Goal: Task Accomplishment & Management: Use online tool/utility

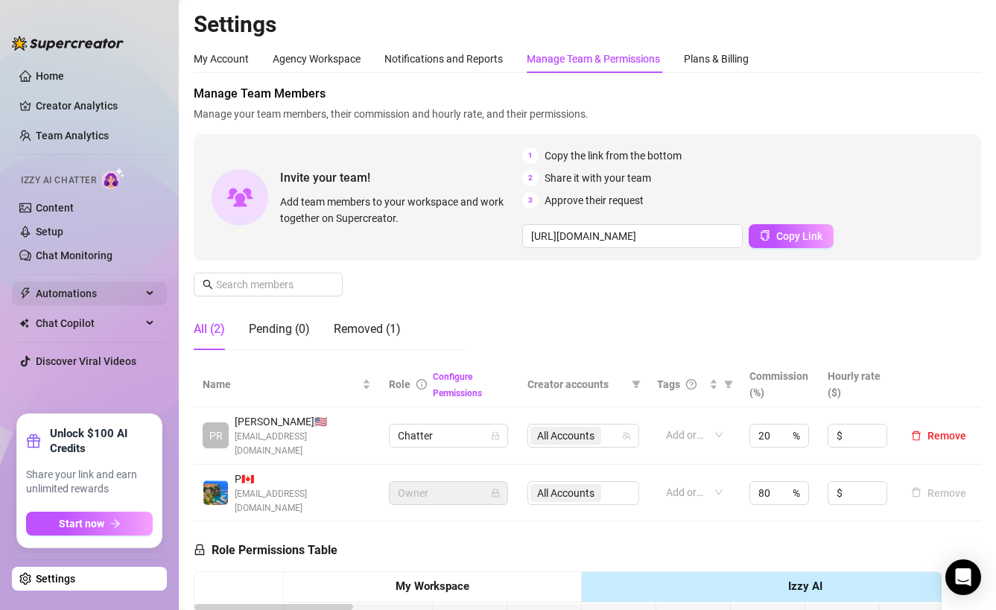
click at [102, 290] on span "Automations" at bounding box center [89, 294] width 106 height 24
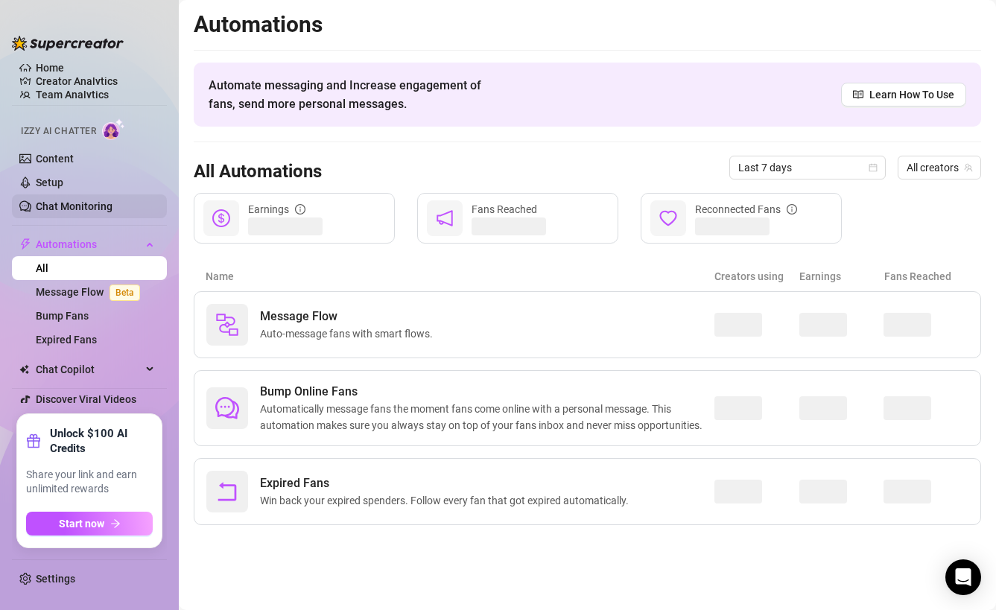
click at [107, 200] on link "Chat Monitoring" at bounding box center [74, 206] width 77 height 12
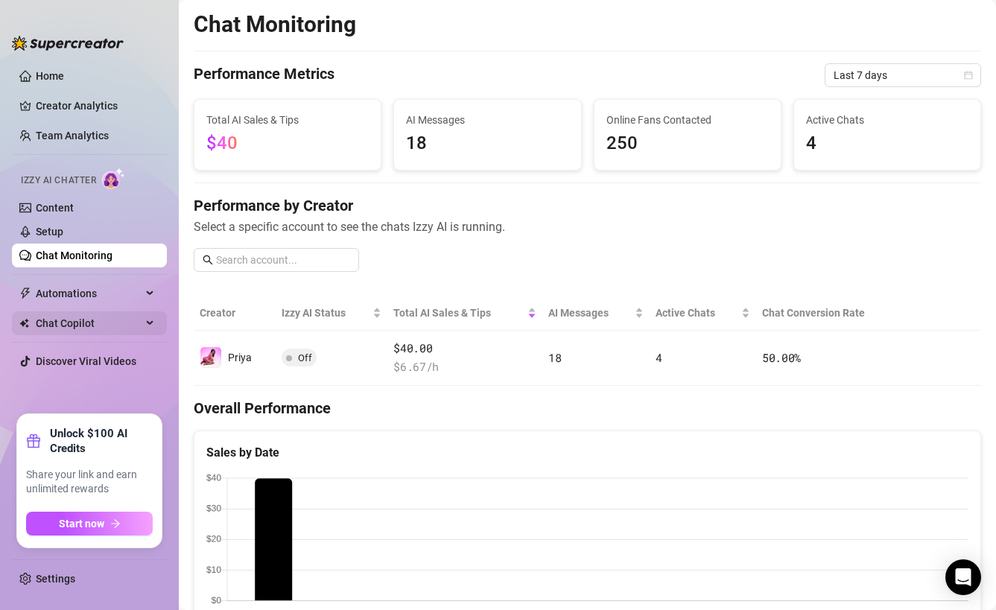
click at [90, 320] on span "Chat Copilot" at bounding box center [89, 324] width 106 height 24
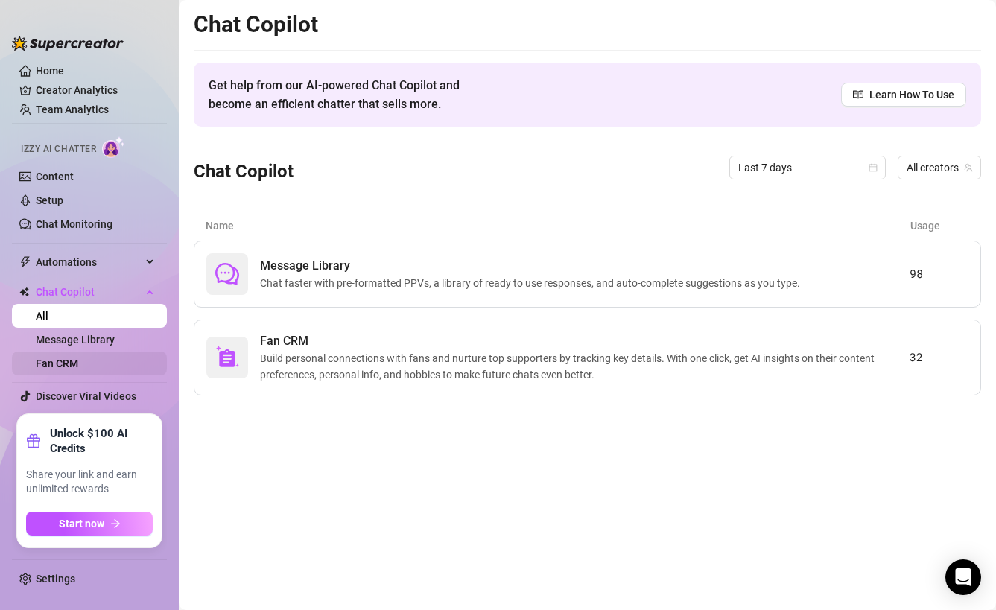
click at [78, 369] on link "Fan CRM" at bounding box center [57, 364] width 42 height 12
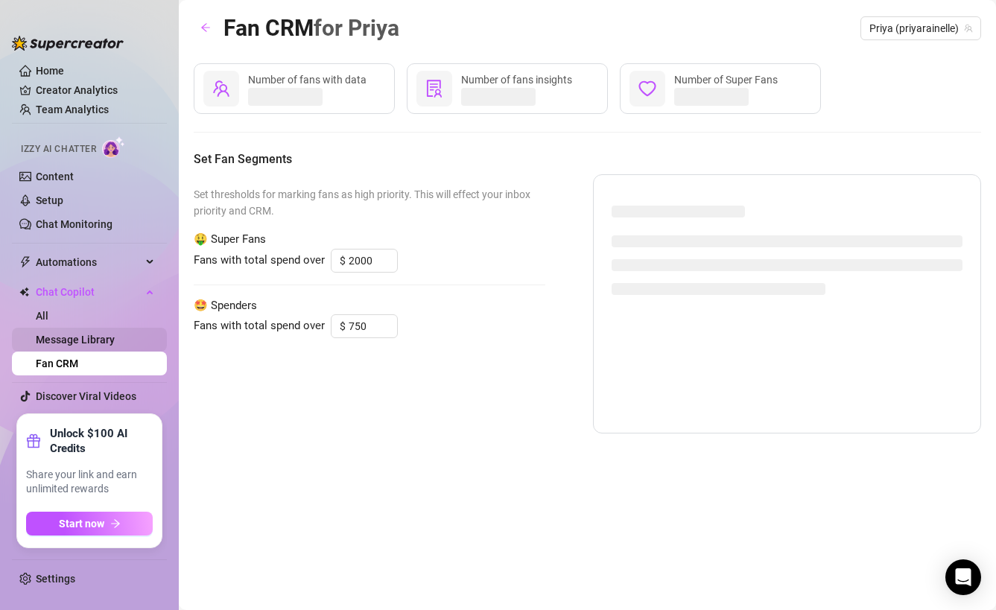
click at [88, 346] on link "Message Library" at bounding box center [75, 340] width 79 height 12
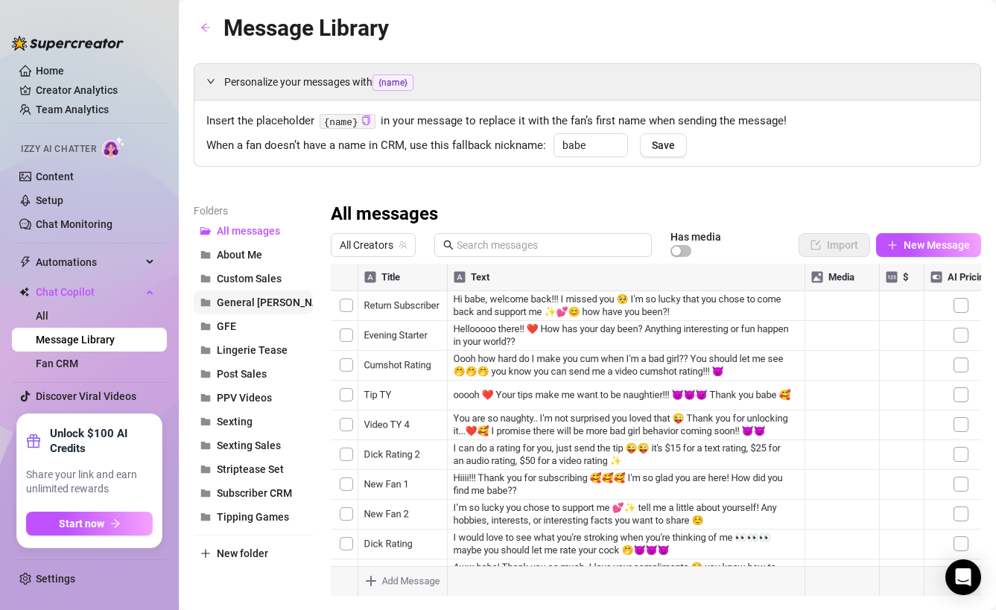
click at [256, 303] on span "General [PERSON_NAME]" at bounding box center [277, 303] width 120 height 12
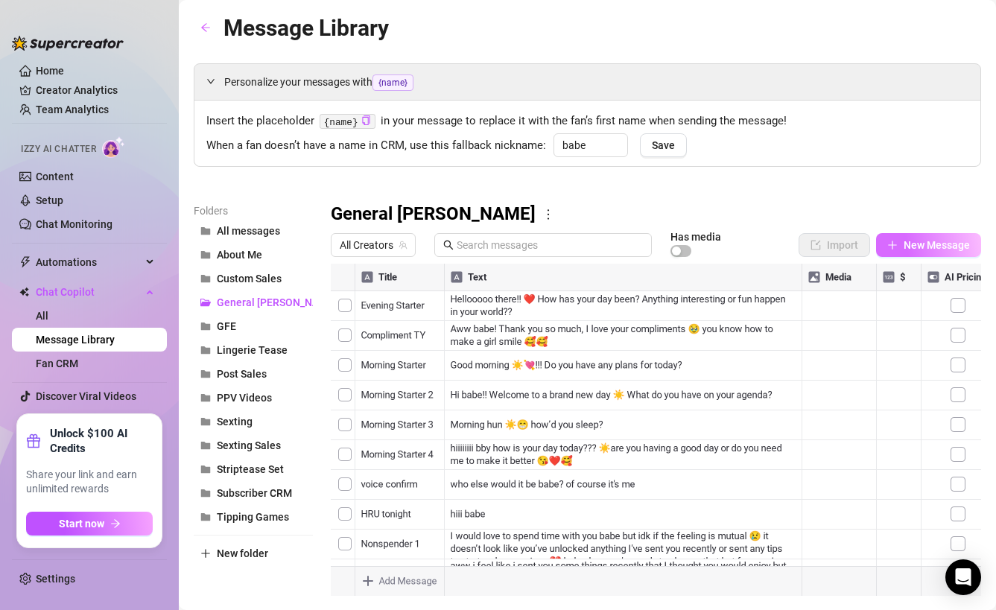
click at [906, 249] on span "New Message" at bounding box center [937, 245] width 66 height 12
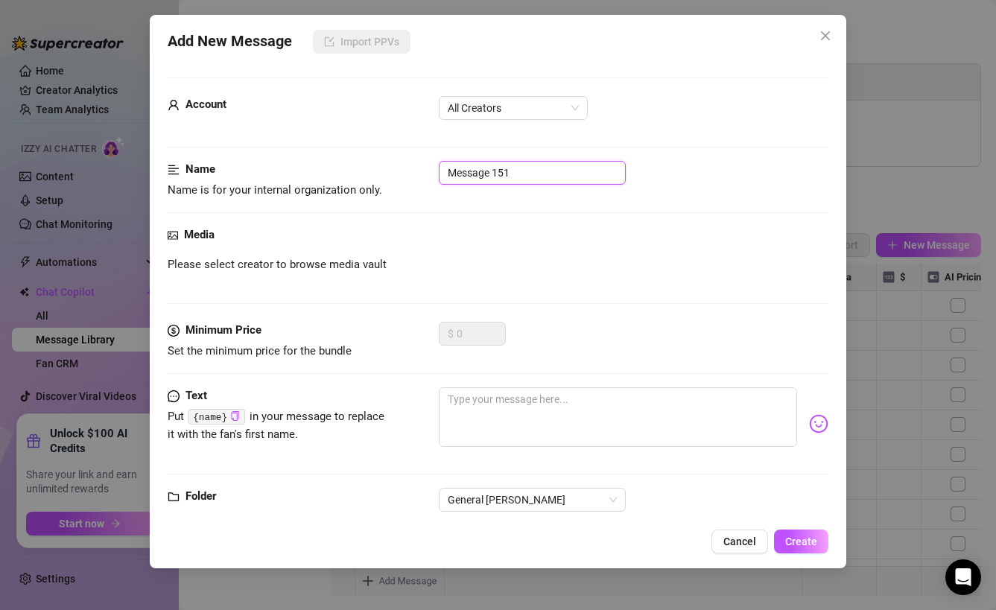
drag, startPoint x: 531, startPoint y: 173, endPoint x: 335, endPoint y: 165, distance: 195.4
click at [335, 165] on div "Name Name is for your internal organization only. Message 151" at bounding box center [499, 180] width 662 height 38
type input "nonspender - recent sub"
click at [510, 402] on textarea at bounding box center [618, 418] width 359 height 60
paste textarea "Babe I wanted to check in with you bc I know you subscribed recently and I noti…"
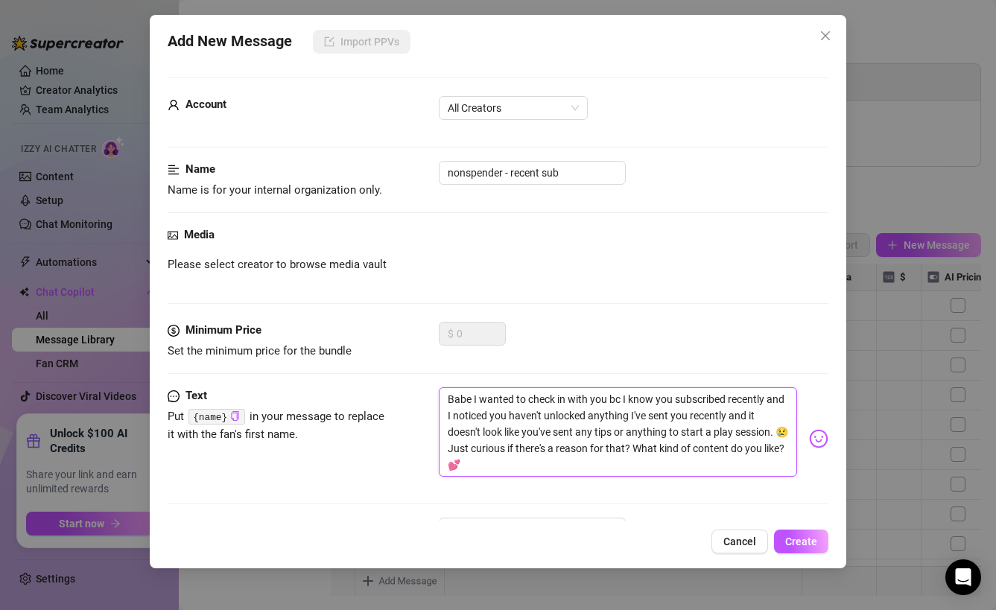
scroll to position [62, 0]
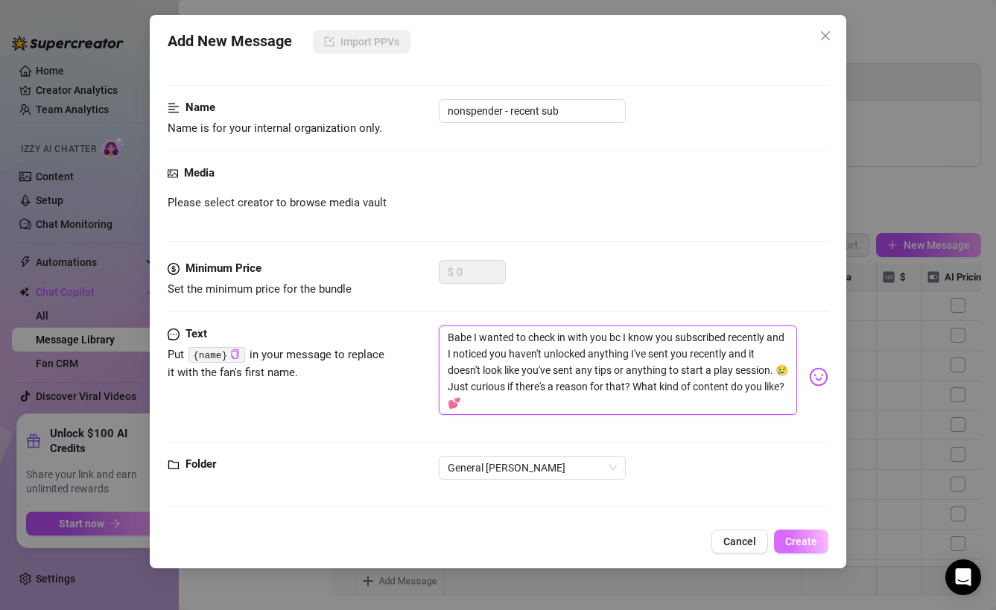
type textarea "Babe I wanted to check in with you bc I know you subscribed recently and I noti…"
click at [793, 538] on span "Create" at bounding box center [802, 542] width 32 height 12
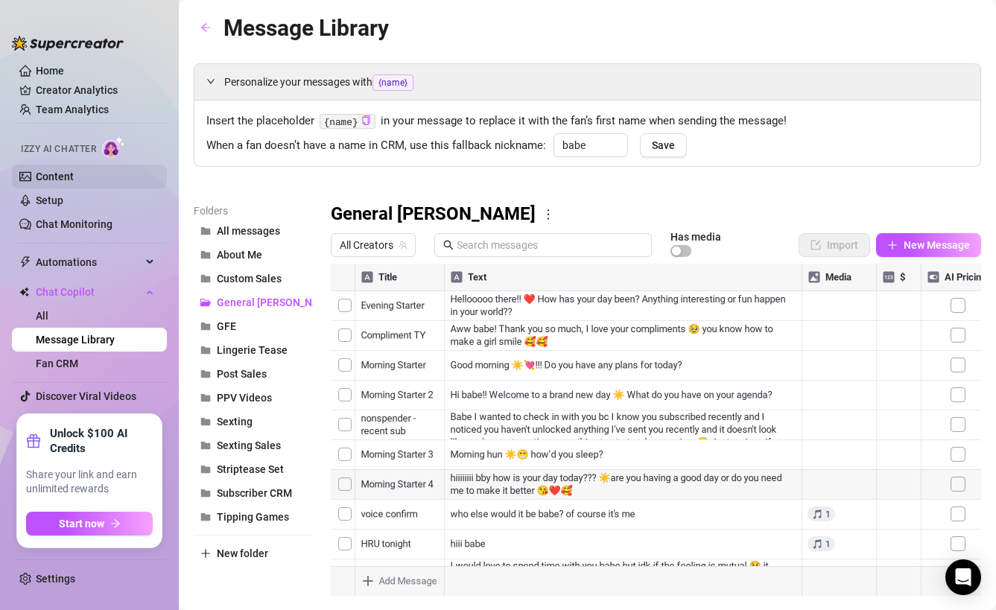
click at [60, 173] on link "Content" at bounding box center [55, 177] width 38 height 12
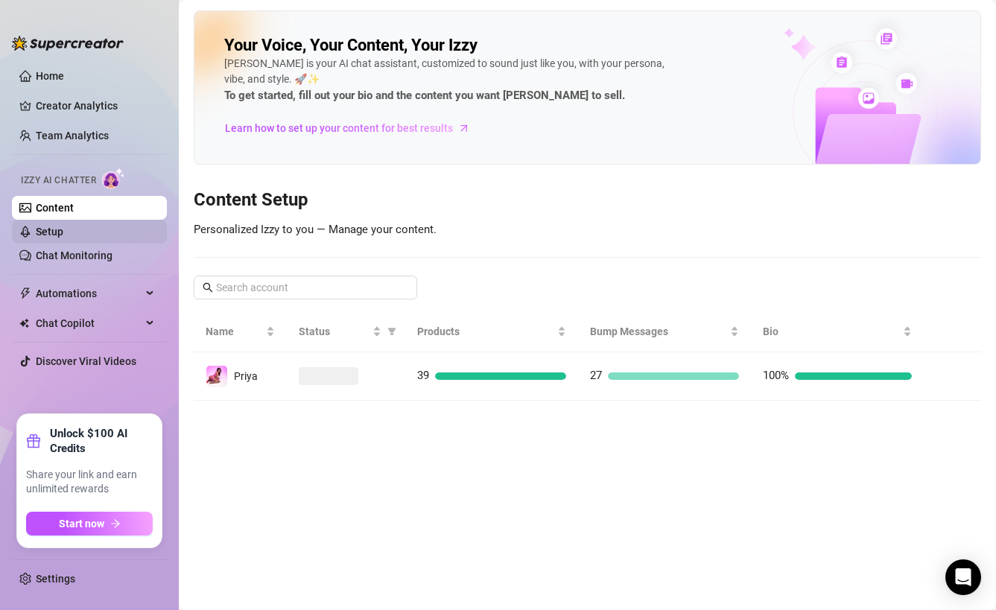
click at [57, 230] on link "Setup" at bounding box center [50, 232] width 28 height 12
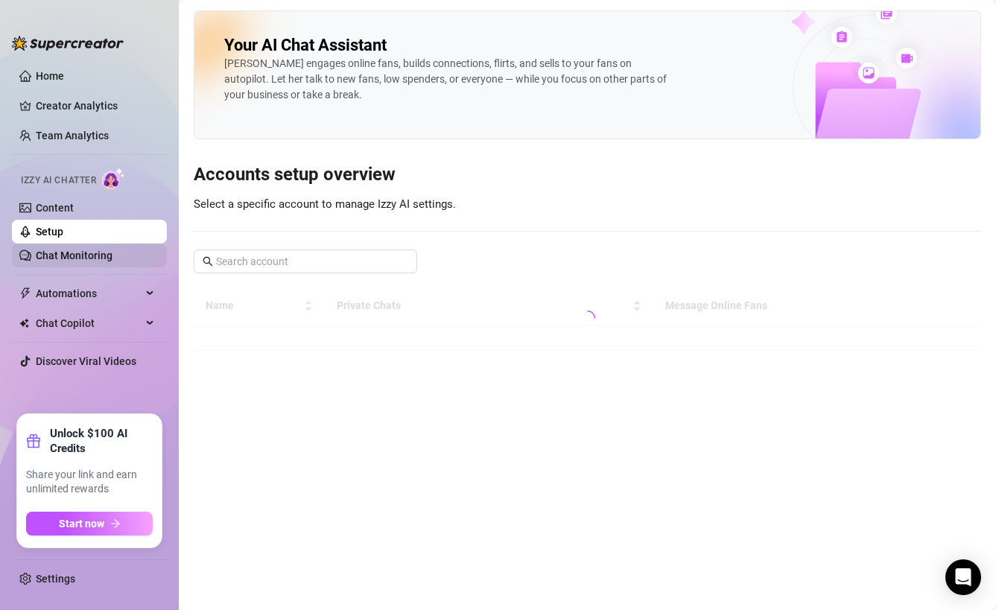
click at [66, 258] on link "Chat Monitoring" at bounding box center [74, 256] width 77 height 12
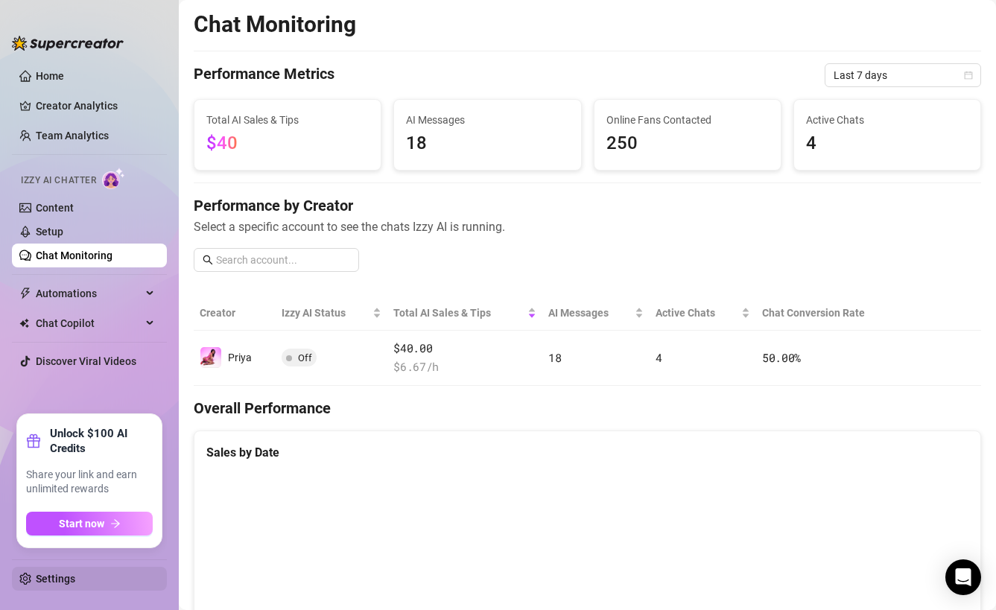
click at [37, 578] on link "Settings" at bounding box center [55, 579] width 39 height 12
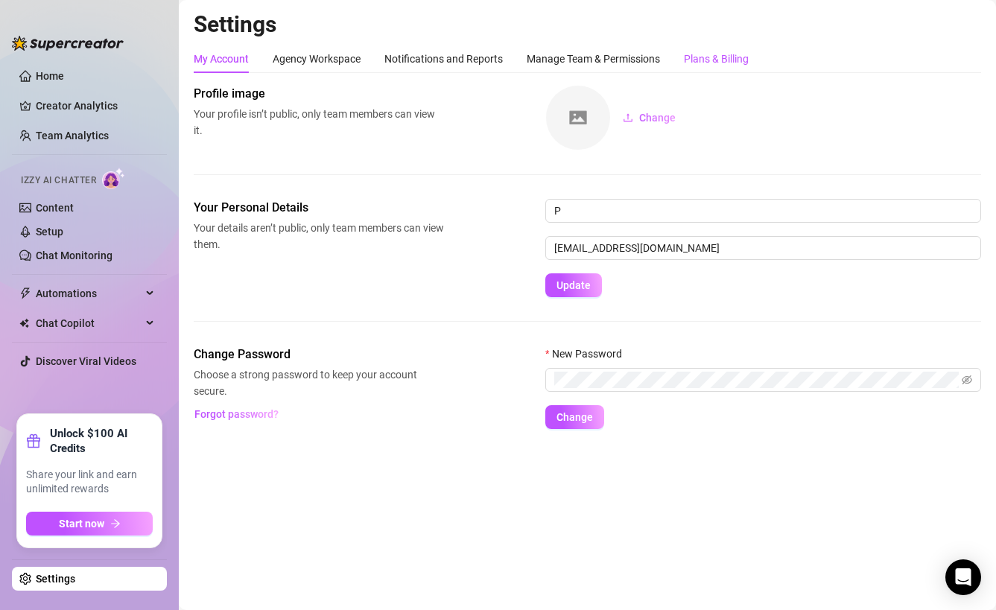
click at [712, 63] on div "Plans & Billing" at bounding box center [716, 59] width 65 height 16
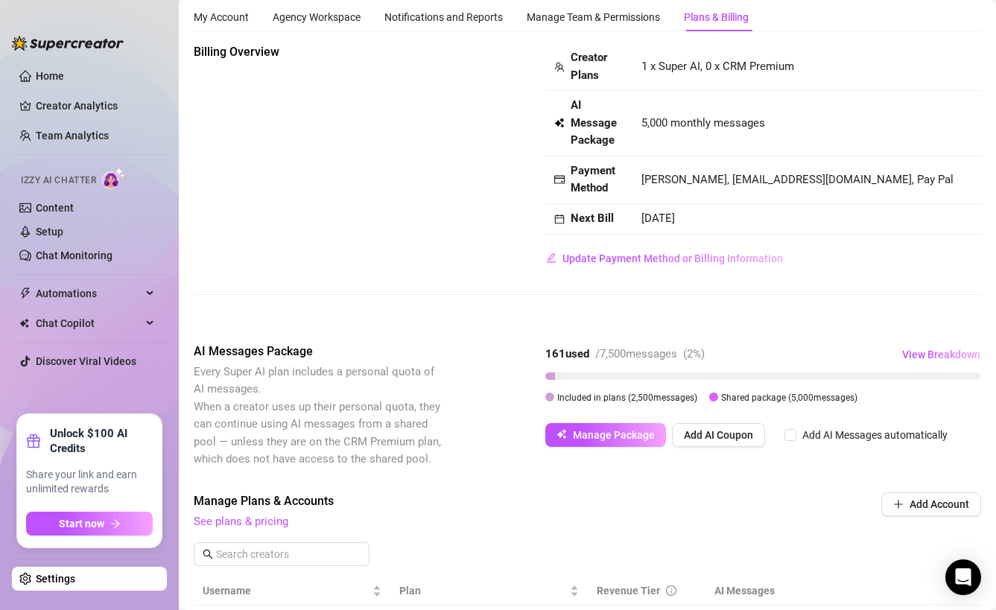
scroll to position [45, 0]
